Goal: Task Accomplishment & Management: Manage account settings

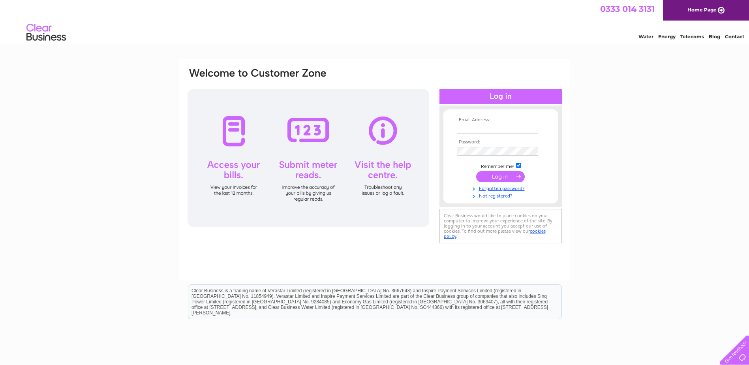
type input "[EMAIL_ADDRESS][DOMAIN_NAME]"
click at [498, 176] on input "submit" at bounding box center [500, 176] width 49 height 11
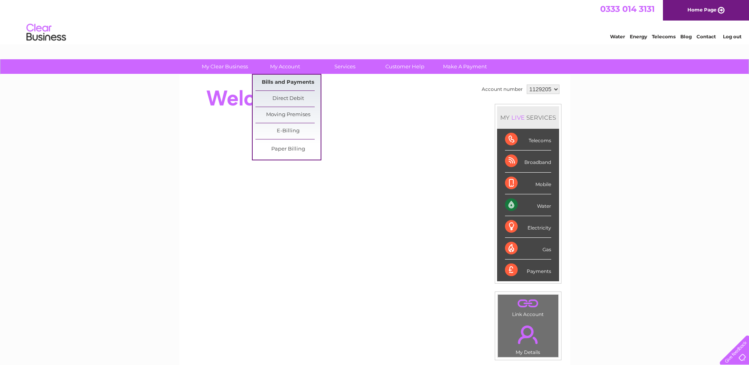
click at [283, 80] on link "Bills and Payments" at bounding box center [287, 83] width 65 height 16
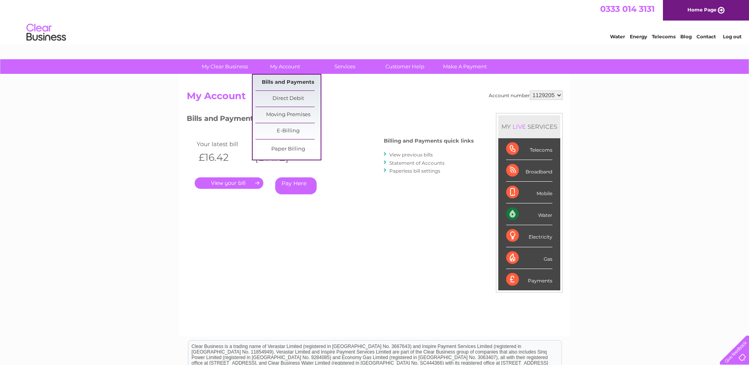
click at [283, 82] on link "Bills and Payments" at bounding box center [287, 83] width 65 height 16
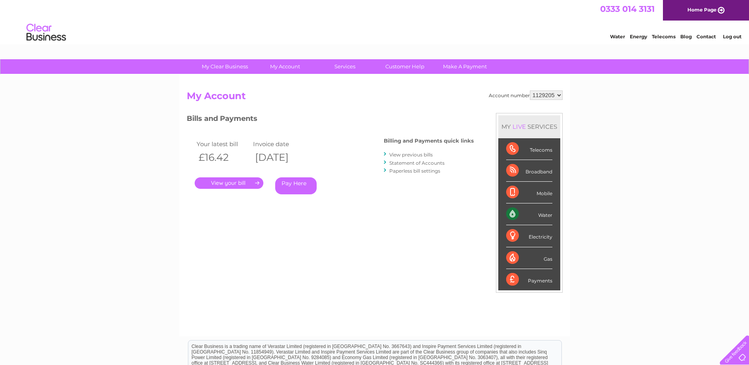
click at [225, 183] on link "." at bounding box center [229, 182] width 69 height 11
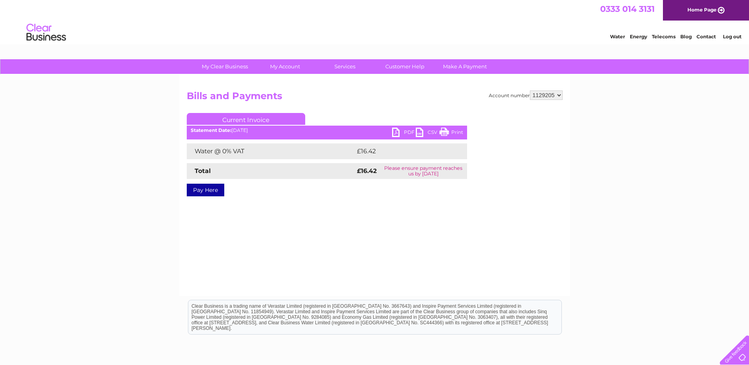
click at [398, 132] on link "PDF" at bounding box center [404, 132] width 24 height 11
